Goal: Use online tool/utility: Utilize a website feature to perform a specific function

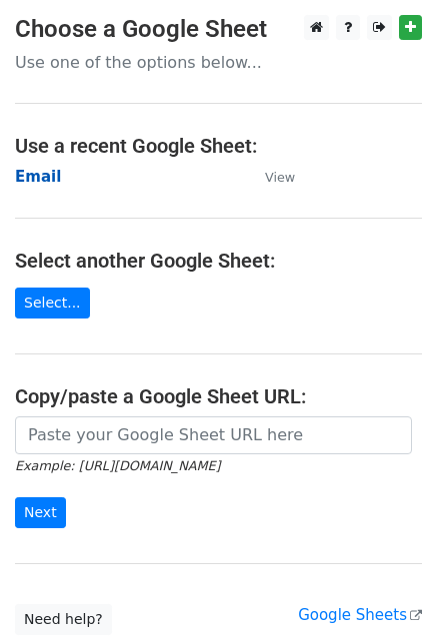
click at [46, 178] on strong "Email" at bounding box center [38, 177] width 46 height 18
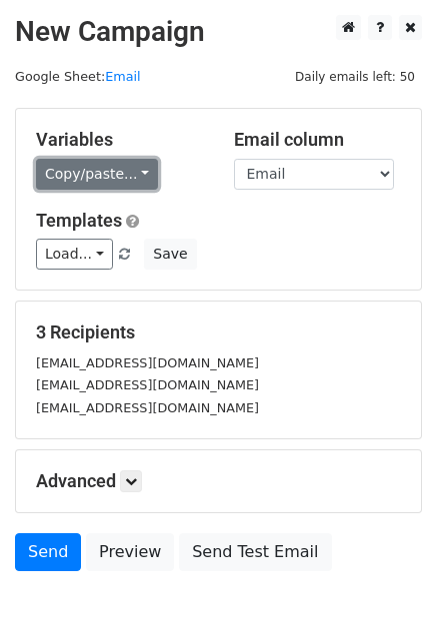
click at [79, 183] on link "Copy/paste..." at bounding box center [97, 174] width 122 height 31
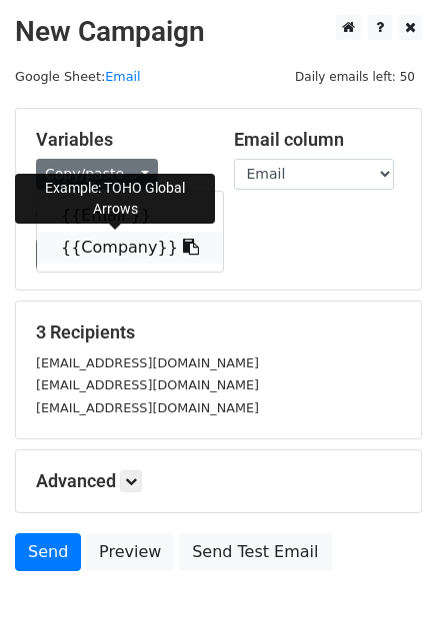
click at [93, 243] on link "{{Company}}" at bounding box center [130, 248] width 186 height 32
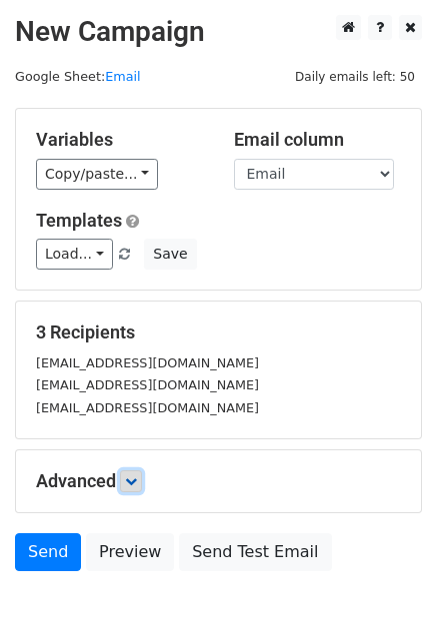
click at [124, 475] on link at bounding box center [131, 482] width 22 height 22
